Goal: Information Seeking & Learning: Check status

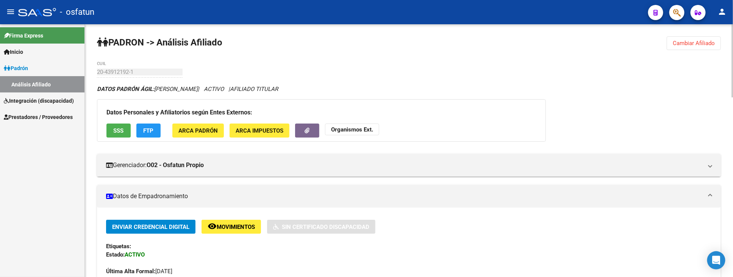
click at [707, 44] on span "Cambiar Afiliado" at bounding box center [694, 43] width 42 height 7
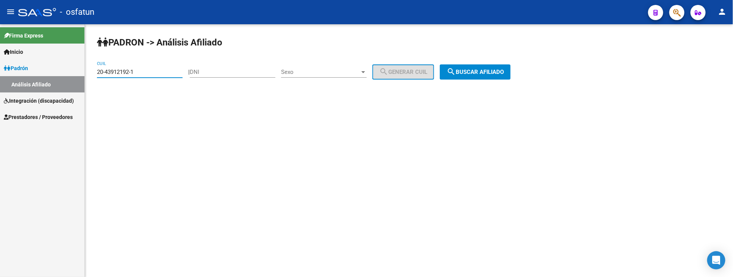
drag, startPoint x: 143, startPoint y: 74, endPoint x: 28, endPoint y: 74, distance: 115.2
click at [28, 74] on mat-sidenav-container "Firma Express Inicio Instructivos Contacto OS Padrón Análisis Afiliado Integrac…" at bounding box center [366, 150] width 733 height 253
paste input "20-45524914-8"
type input "20-45524914-8"
click at [487, 73] on span "search Buscar afiliado" at bounding box center [475, 72] width 57 height 7
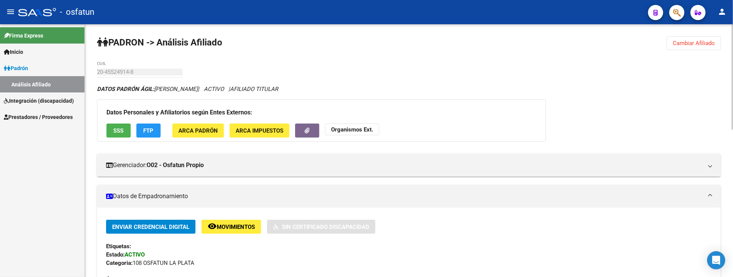
click at [510, 139] on div "Datos Personales y Afiliatorios según Entes Externos: SSS FTP ARCA Padrón ARCA …" at bounding box center [321, 120] width 449 height 42
click at [358, 131] on strong "Organismos Ext." at bounding box center [352, 129] width 42 height 7
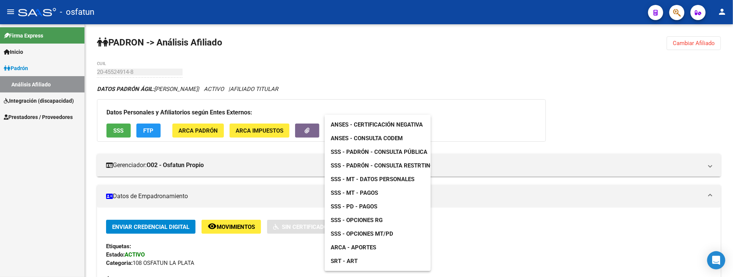
click at [247, 260] on div at bounding box center [366, 138] width 733 height 277
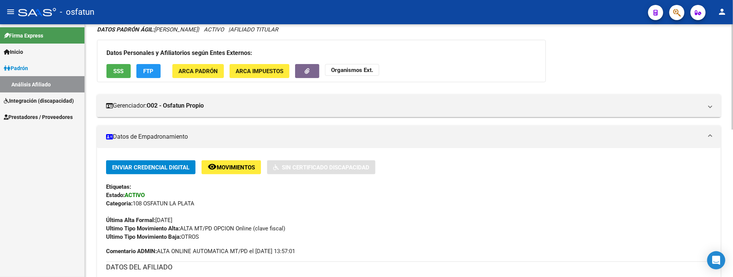
scroll to position [126, 0]
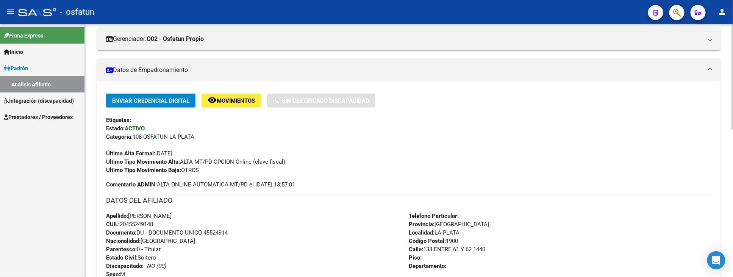
click at [218, 232] on span "Documento: DU - DOCUMENTO UNICO 45524914" at bounding box center [167, 232] width 122 height 7
copy span "45524914"
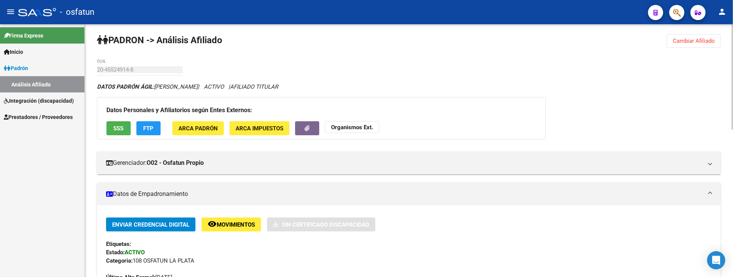
scroll to position [0, 0]
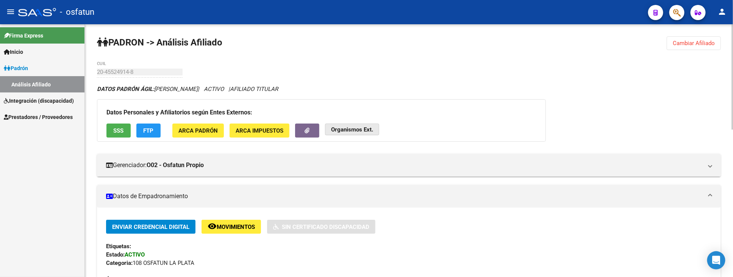
click at [372, 126] on strong "Organismos Ext." at bounding box center [352, 129] width 42 height 7
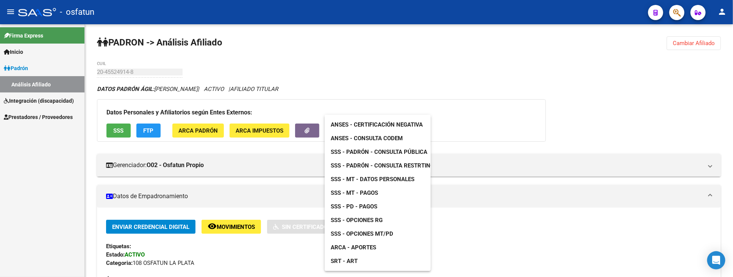
click at [371, 124] on span "ANSES - Certificación Negativa" at bounding box center [377, 124] width 92 height 7
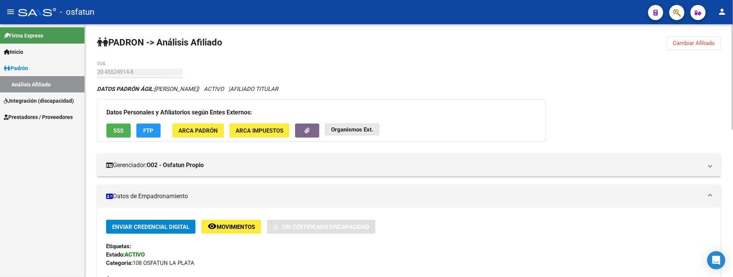
click at [348, 133] on button "Organismos Ext." at bounding box center [352, 130] width 54 height 12
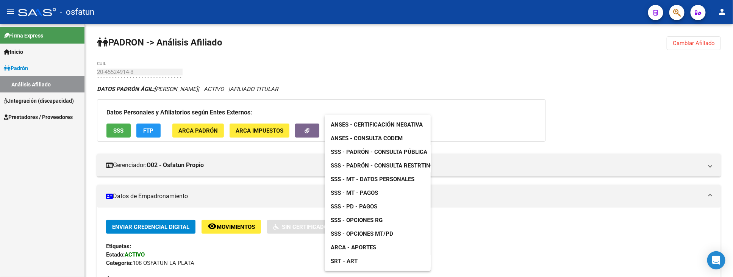
click at [384, 152] on span "SSS - Padrón - Consulta Pública" at bounding box center [379, 152] width 97 height 7
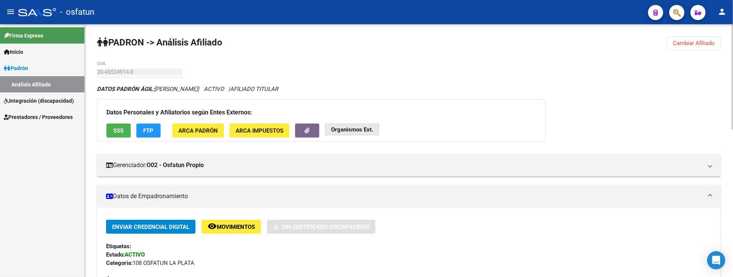
click at [354, 133] on button "Organismos Ext." at bounding box center [352, 130] width 54 height 12
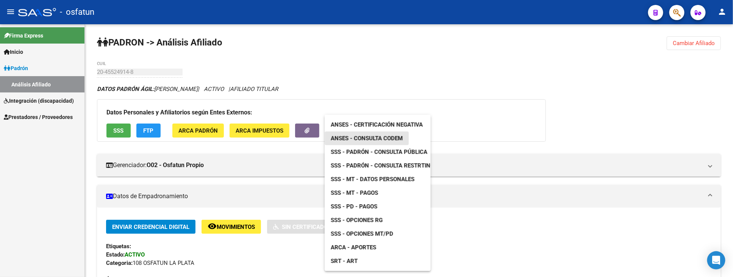
click at [374, 137] on span "ANSES - Consulta CODEM" at bounding box center [367, 138] width 72 height 7
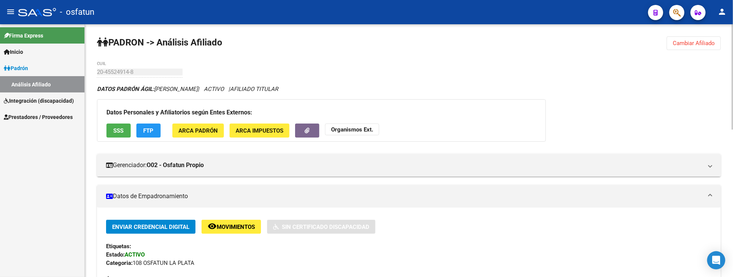
click at [365, 130] on strong "Organismos Ext." at bounding box center [352, 129] width 42 height 7
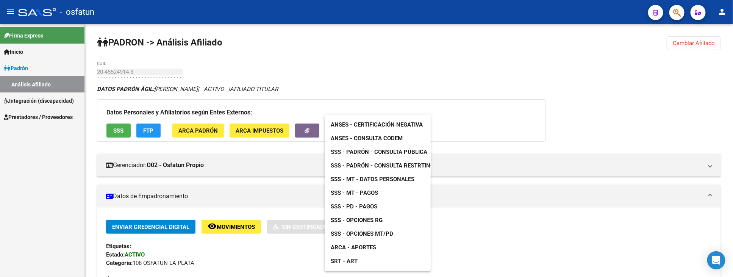
click at [232, 252] on div at bounding box center [366, 138] width 733 height 277
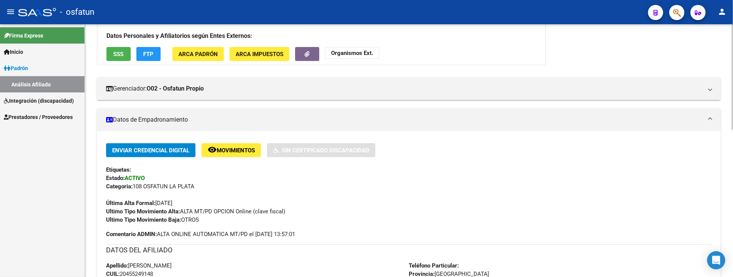
scroll to position [84, 0]
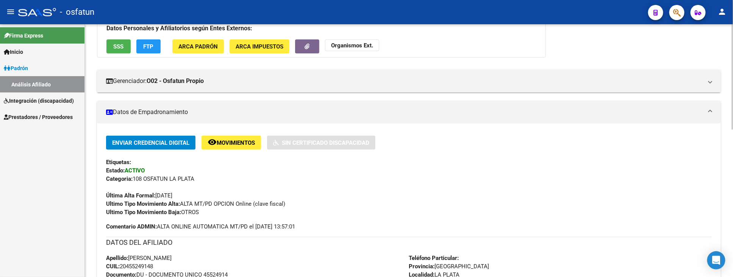
drag, startPoint x: 122, startPoint y: 266, endPoint x: 163, endPoint y: 267, distance: 41.3
copy span "20455249148"
click at [359, 46] on strong "Organismos Ext." at bounding box center [352, 45] width 42 height 7
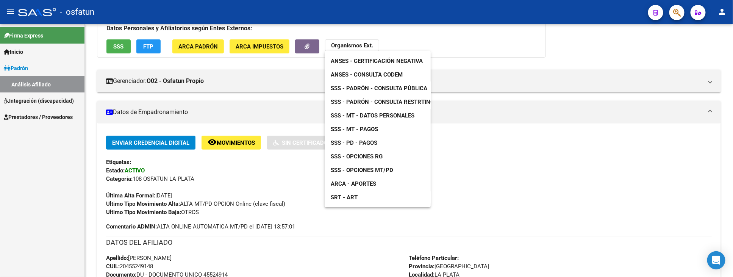
click at [382, 114] on span "SSS - MT - Datos Personales" at bounding box center [373, 115] width 84 height 7
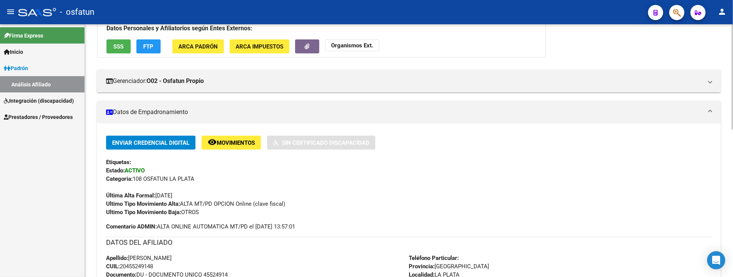
click at [350, 44] on strong "Organismos Ext." at bounding box center [352, 45] width 42 height 7
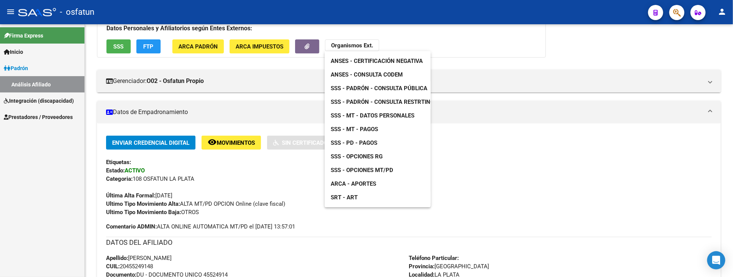
click at [362, 128] on span "SSS - MT - Pagos" at bounding box center [354, 129] width 47 height 7
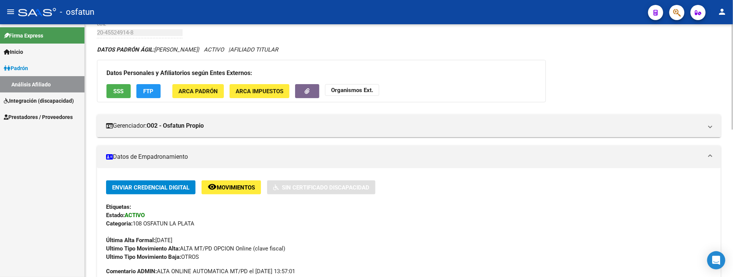
scroll to position [0, 0]
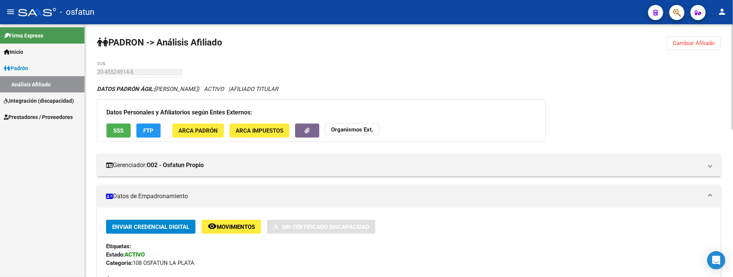
click at [684, 42] on span "Cambiar Afiliado" at bounding box center [694, 43] width 42 height 7
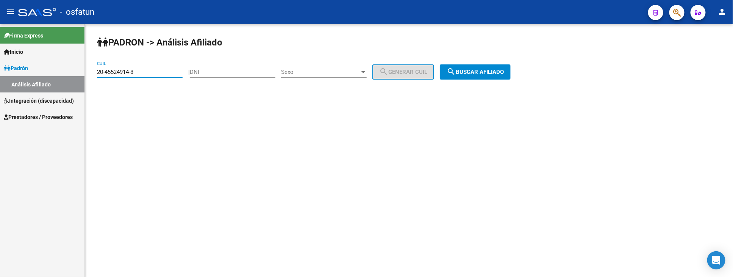
drag, startPoint x: 158, startPoint y: 69, endPoint x: 84, endPoint y: 73, distance: 74.4
click at [84, 73] on mat-sidenav-container "Firma Express Inicio Instructivos Contacto OS Padrón Análisis Afiliado Integrac…" at bounding box center [366, 150] width 733 height 253
paste input "27-94145230-8"
type input "27-94145230-8"
click at [482, 78] on button "search Buscar afiliado" at bounding box center [475, 71] width 71 height 15
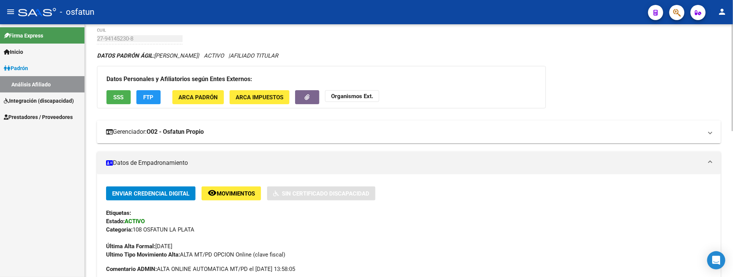
scroll to position [84, 0]
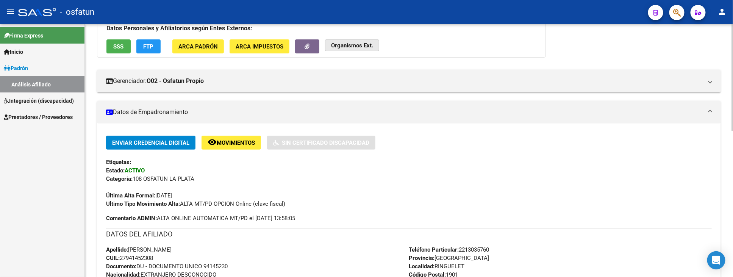
click at [355, 44] on strong "Organismos Ext." at bounding box center [352, 45] width 42 height 7
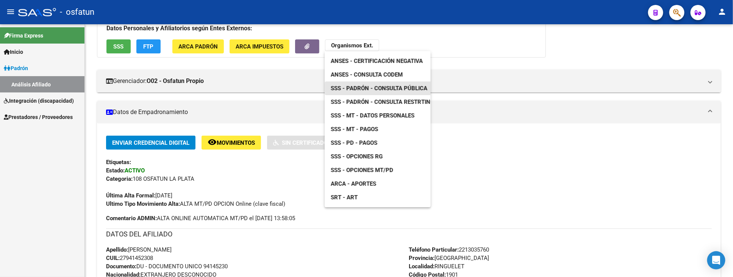
click at [388, 87] on span "SSS - Padrón - Consulta Pública" at bounding box center [379, 88] width 97 height 7
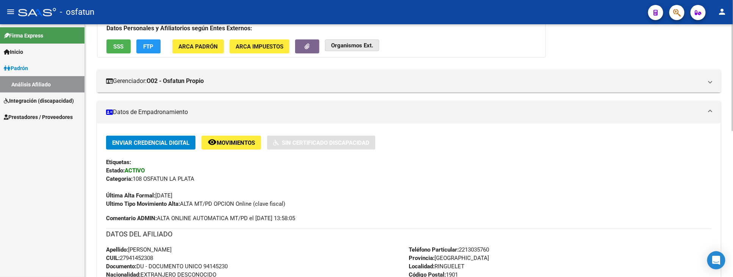
click at [354, 42] on button "Organismos Ext." at bounding box center [352, 45] width 54 height 12
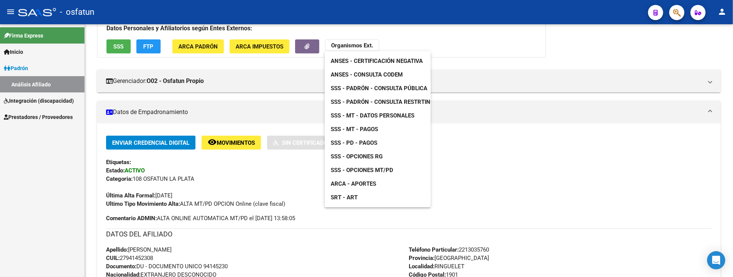
click at [375, 116] on span "SSS - MT - Datos Personales" at bounding box center [373, 115] width 84 height 7
